Goal: Task Accomplishment & Management: Complete application form

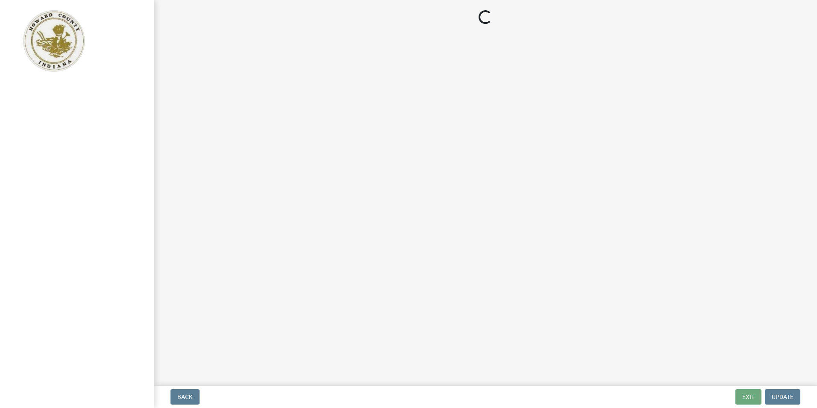
select select "IL"
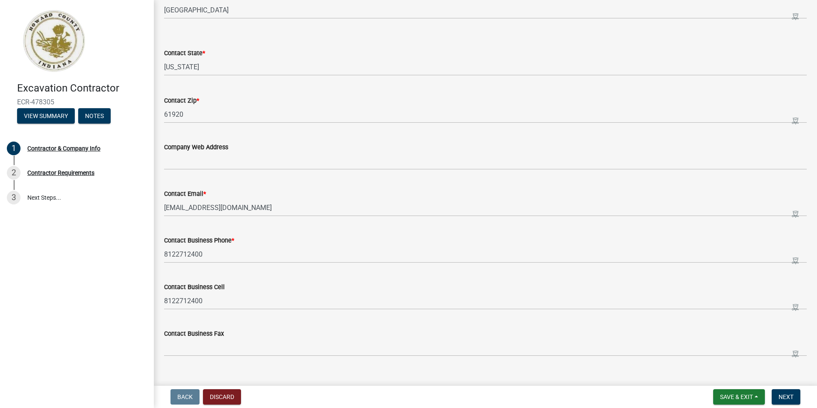
scroll to position [362, 0]
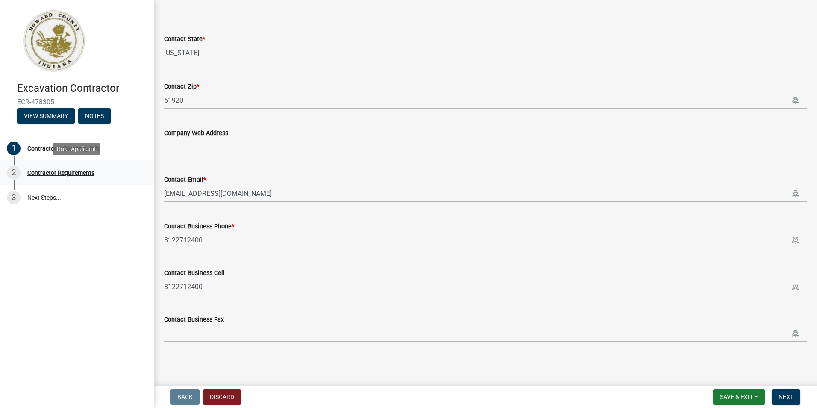
click at [62, 171] on div "Contractor Requirements" at bounding box center [60, 173] width 67 height 6
click at [56, 175] on div "Contractor Requirements" at bounding box center [60, 173] width 67 height 6
click at [56, 171] on div "Contractor Requirements" at bounding box center [60, 173] width 67 height 6
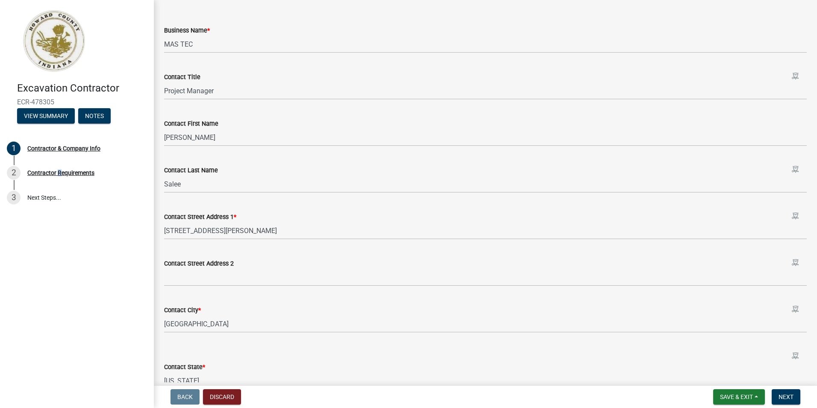
scroll to position [0, 0]
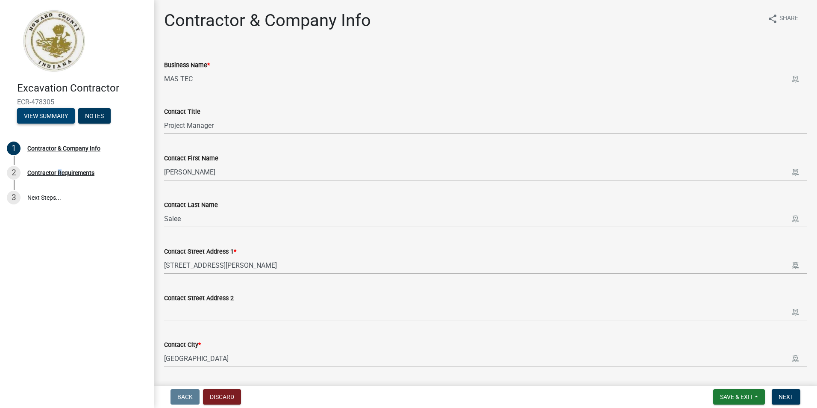
click at [50, 118] on button "View Summary" at bounding box center [46, 115] width 58 height 15
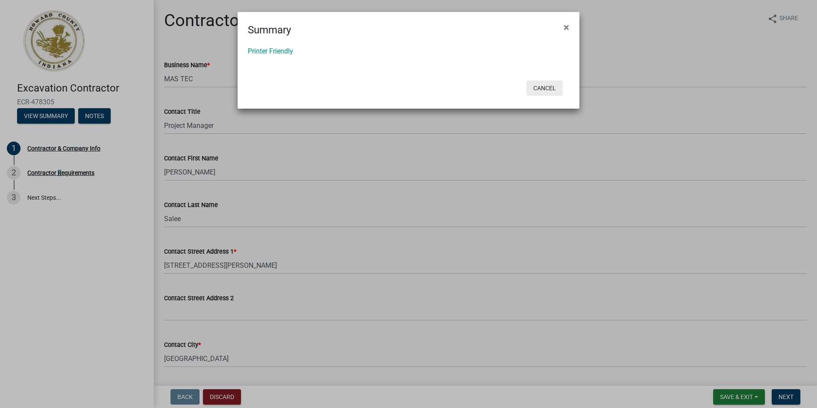
click at [547, 82] on button "Cancel" at bounding box center [544, 87] width 36 height 15
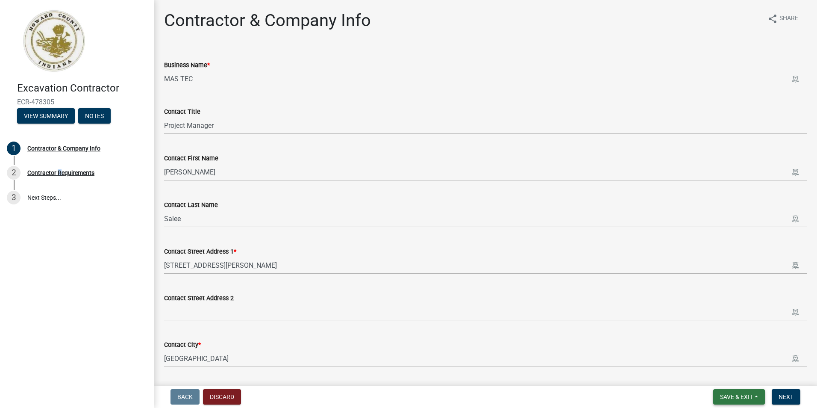
click at [724, 394] on span "Save & Exit" at bounding box center [736, 396] width 33 height 7
click at [58, 172] on div "Contractor Requirements" at bounding box center [60, 173] width 67 height 6
click at [787, 395] on span "Next" at bounding box center [786, 396] width 15 height 7
